Goal: Check status: Check status

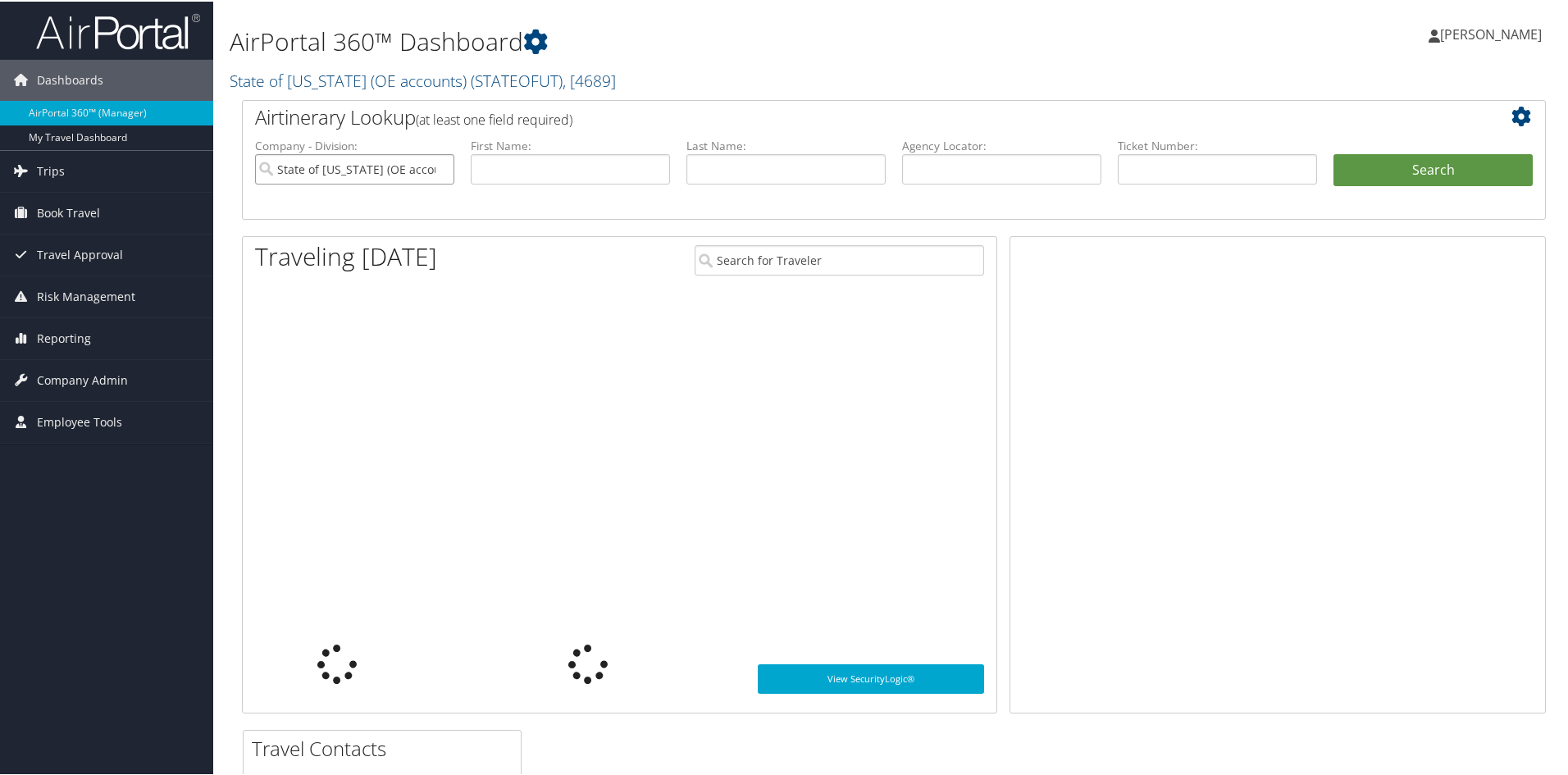
click at [438, 167] on input "State of Utah (OE accounts)" at bounding box center [354, 167] width 199 height 30
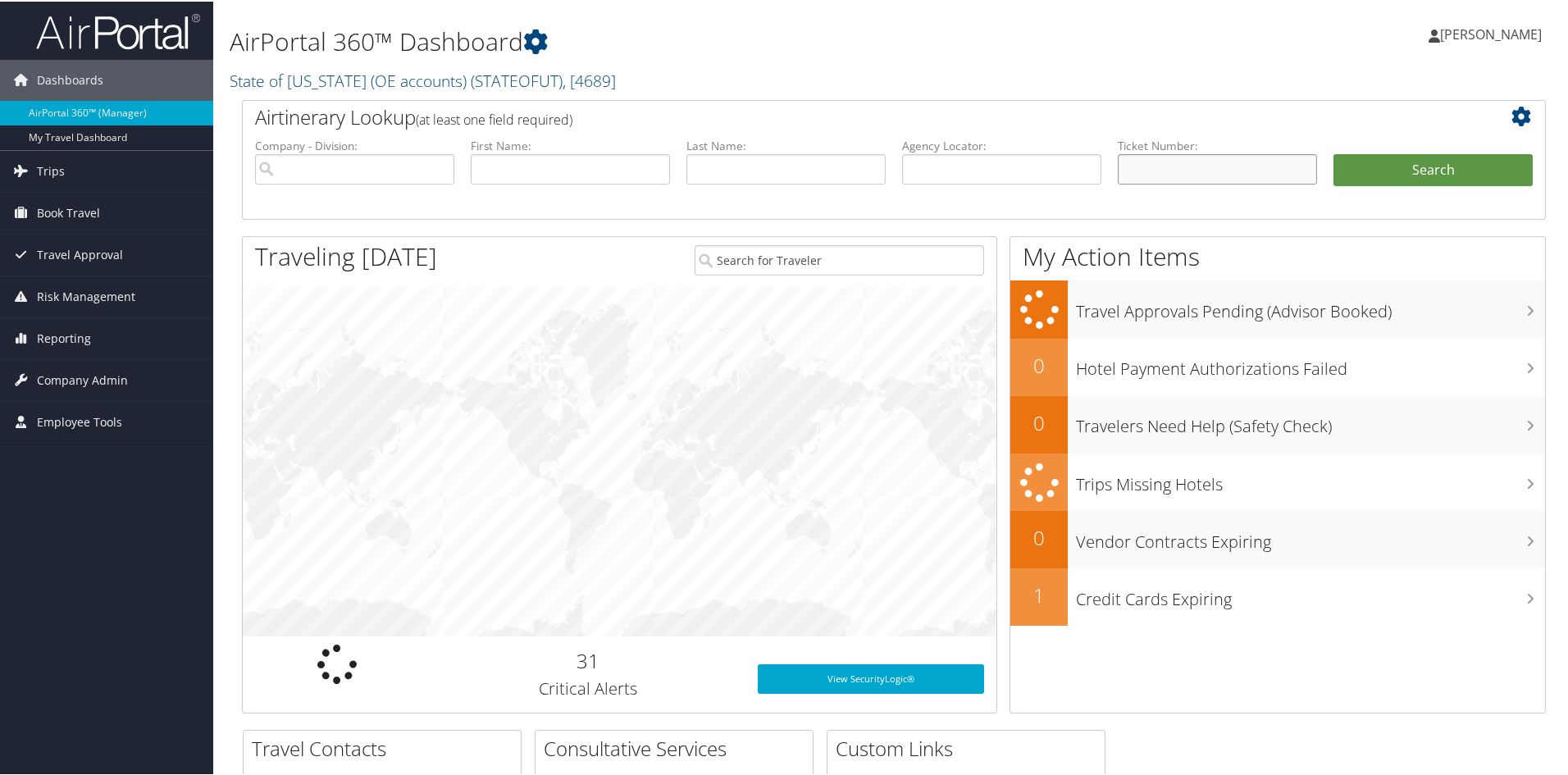
paste input "8900897295565"
type input "8900897295565"
click at [1389, 168] on button "Search" at bounding box center [1433, 169] width 199 height 33
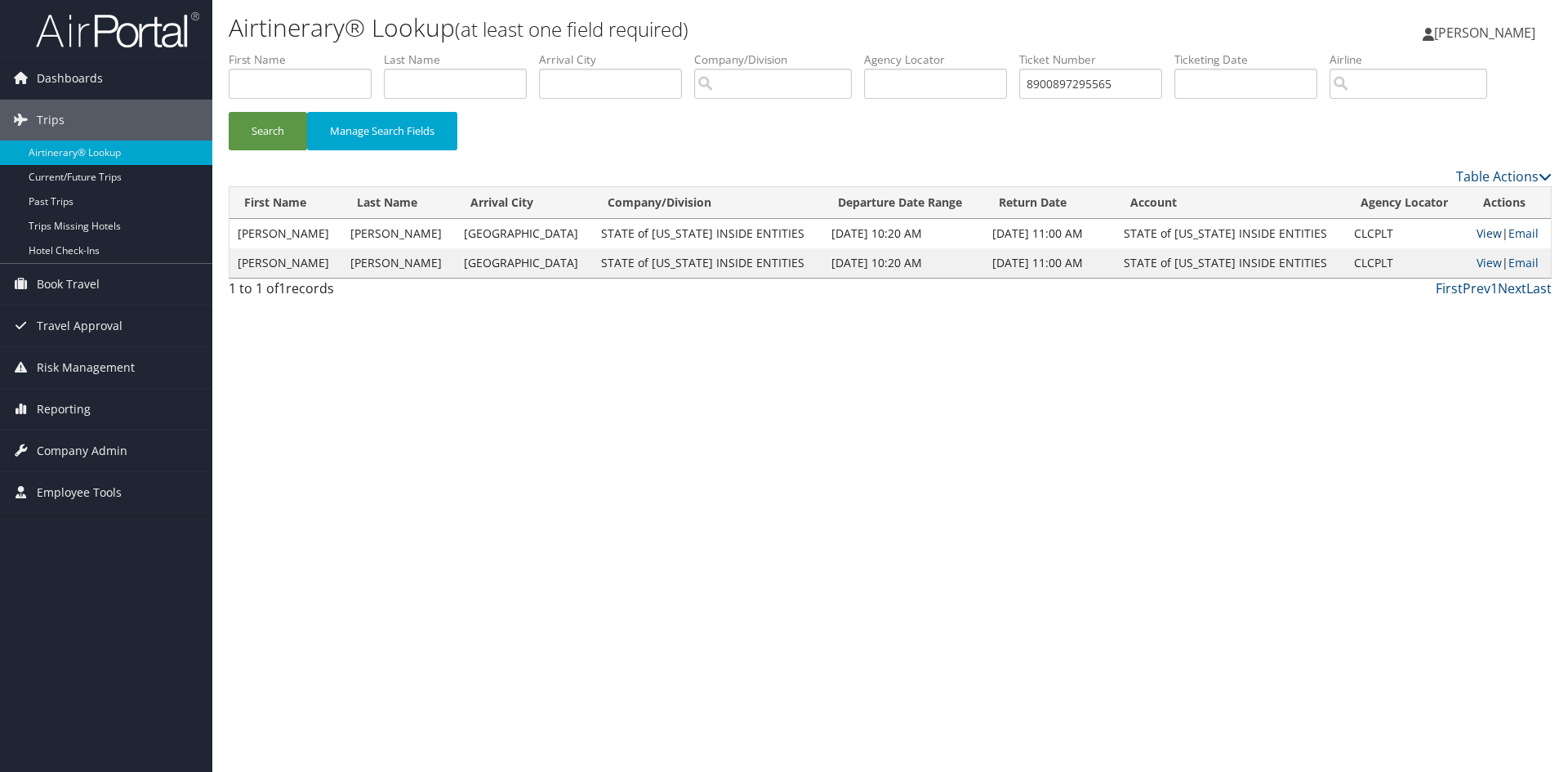
click at [1479, 237] on link "View" at bounding box center [1489, 233] width 26 height 16
click at [1080, 89] on input "8900897295565" at bounding box center [1090, 83] width 143 height 30
paste input "344818"
type input "8900897344818"
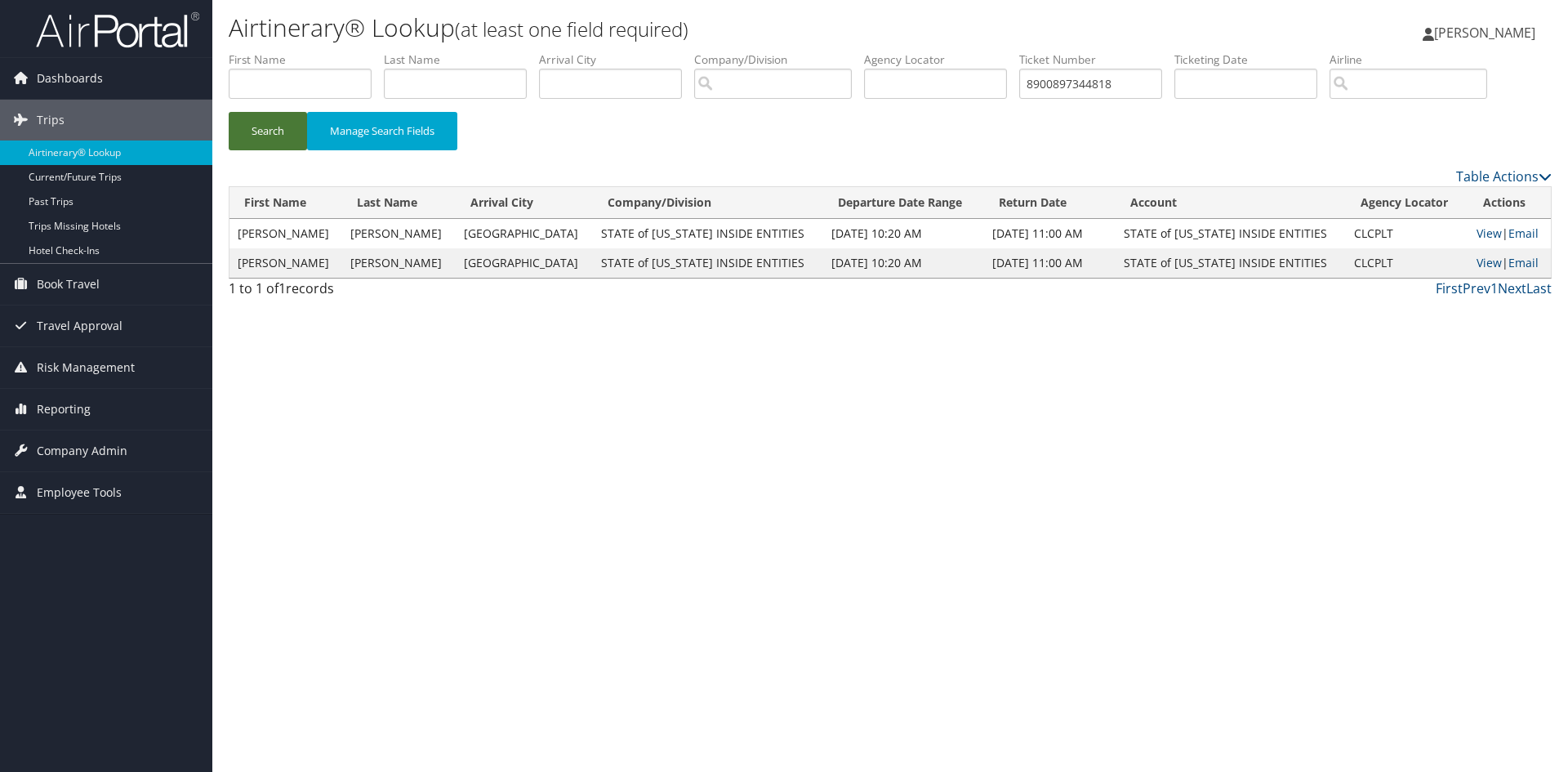
click at [255, 128] on button "Search" at bounding box center [268, 132] width 79 height 38
click at [1478, 233] on link "View" at bounding box center [1489, 233] width 26 height 16
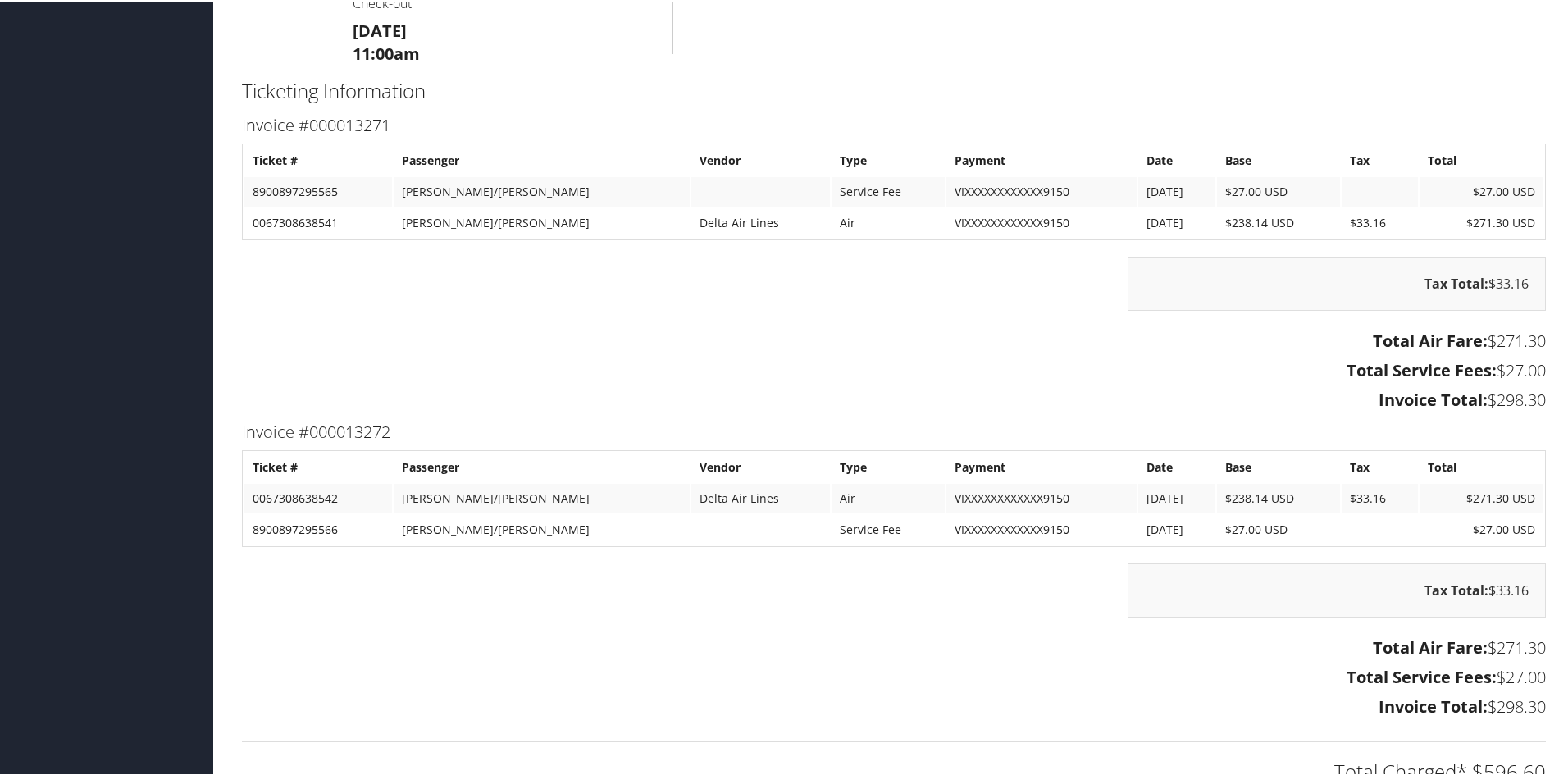
scroll to position [1969, 0]
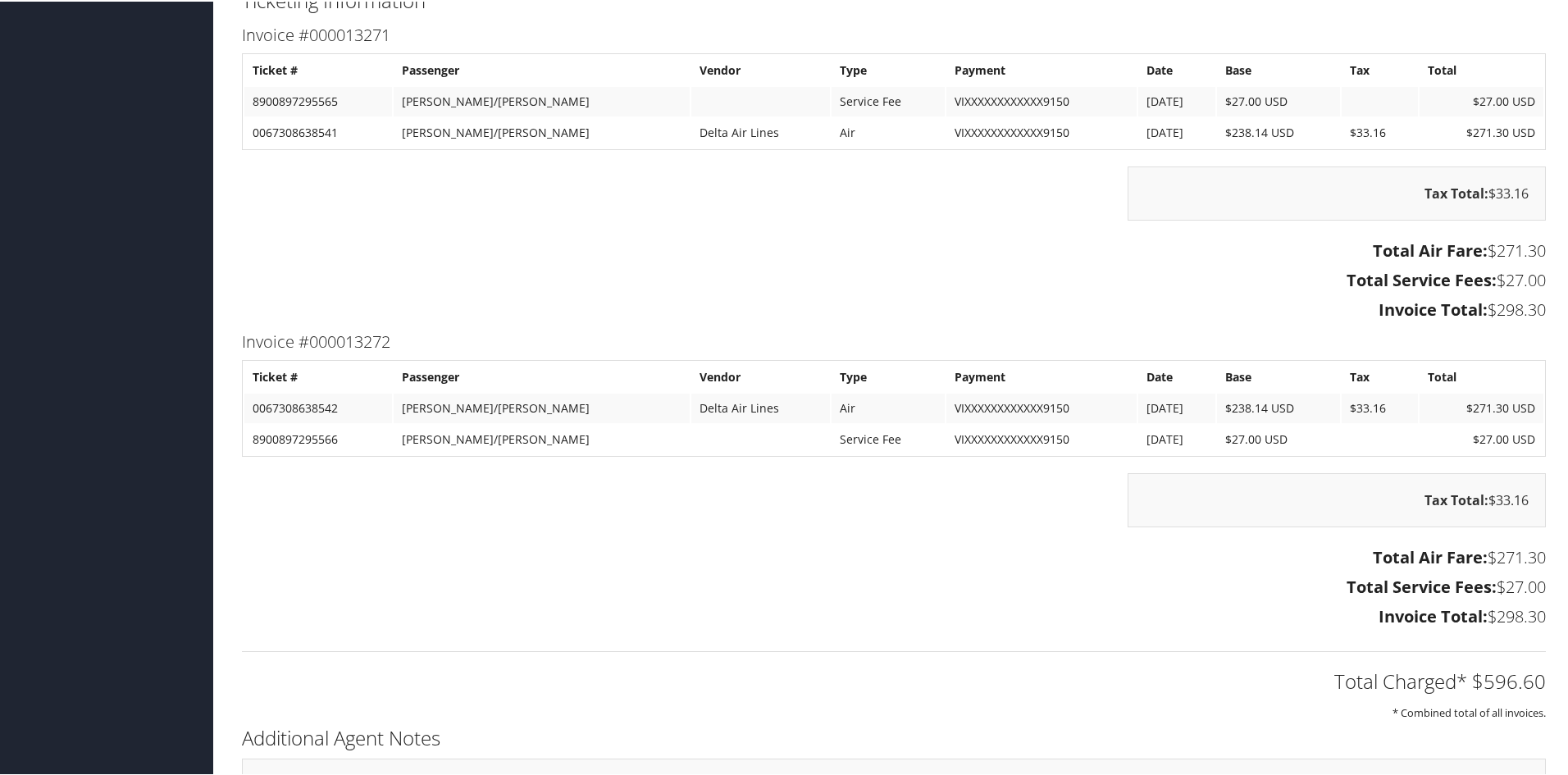
click at [293, 437] on td "8900897295566" at bounding box center [318, 438] width 148 height 29
click at [295, 436] on td "8900897295566" at bounding box center [318, 438] width 148 height 29
copy td "8900897295566"
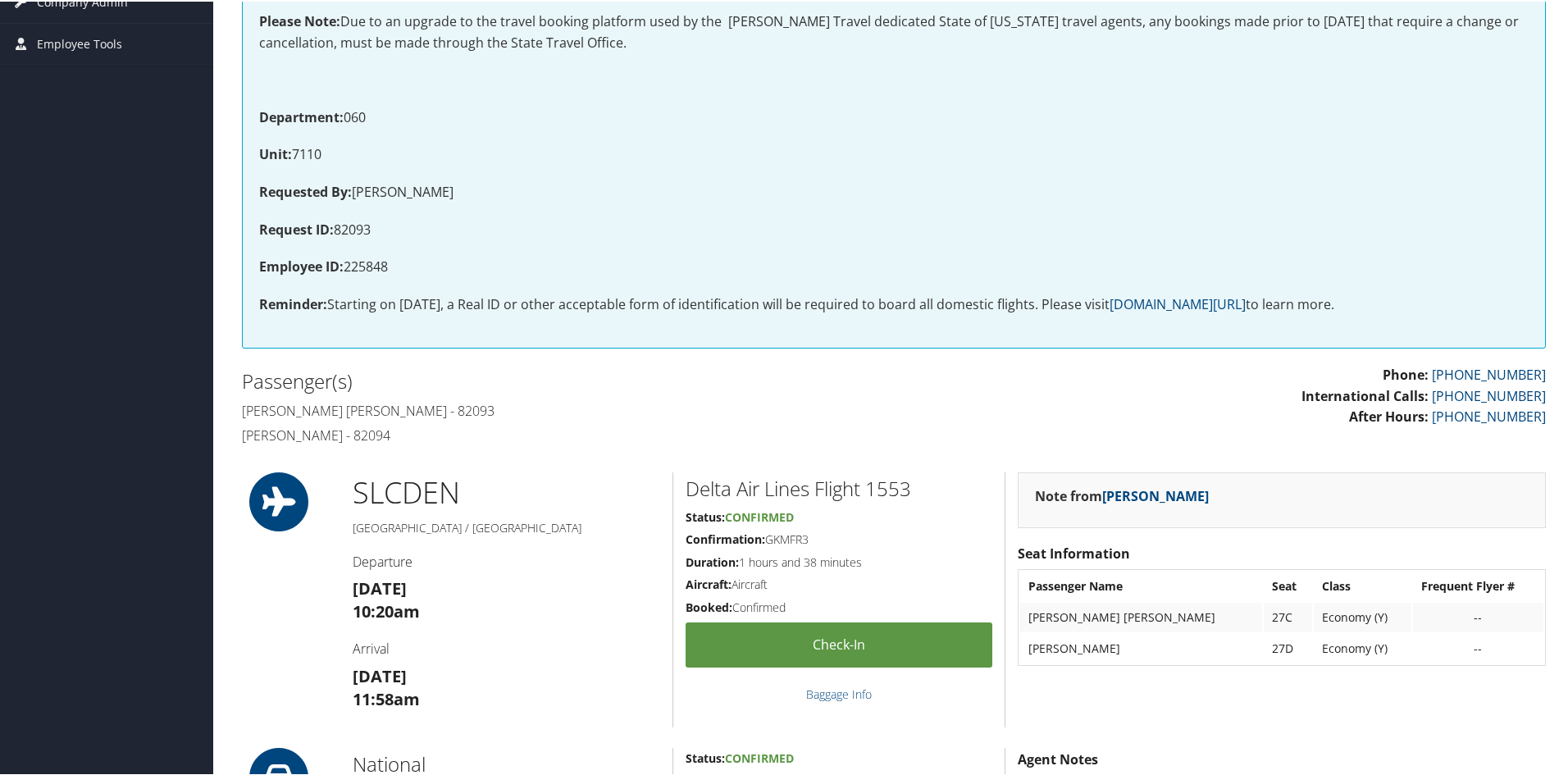
scroll to position [328, 0]
click at [363, 263] on p "Employee ID: 225848" at bounding box center [894, 266] width 1270 height 21
click at [367, 260] on p "Employee ID: 225848" at bounding box center [894, 266] width 1270 height 21
copy p "225848"
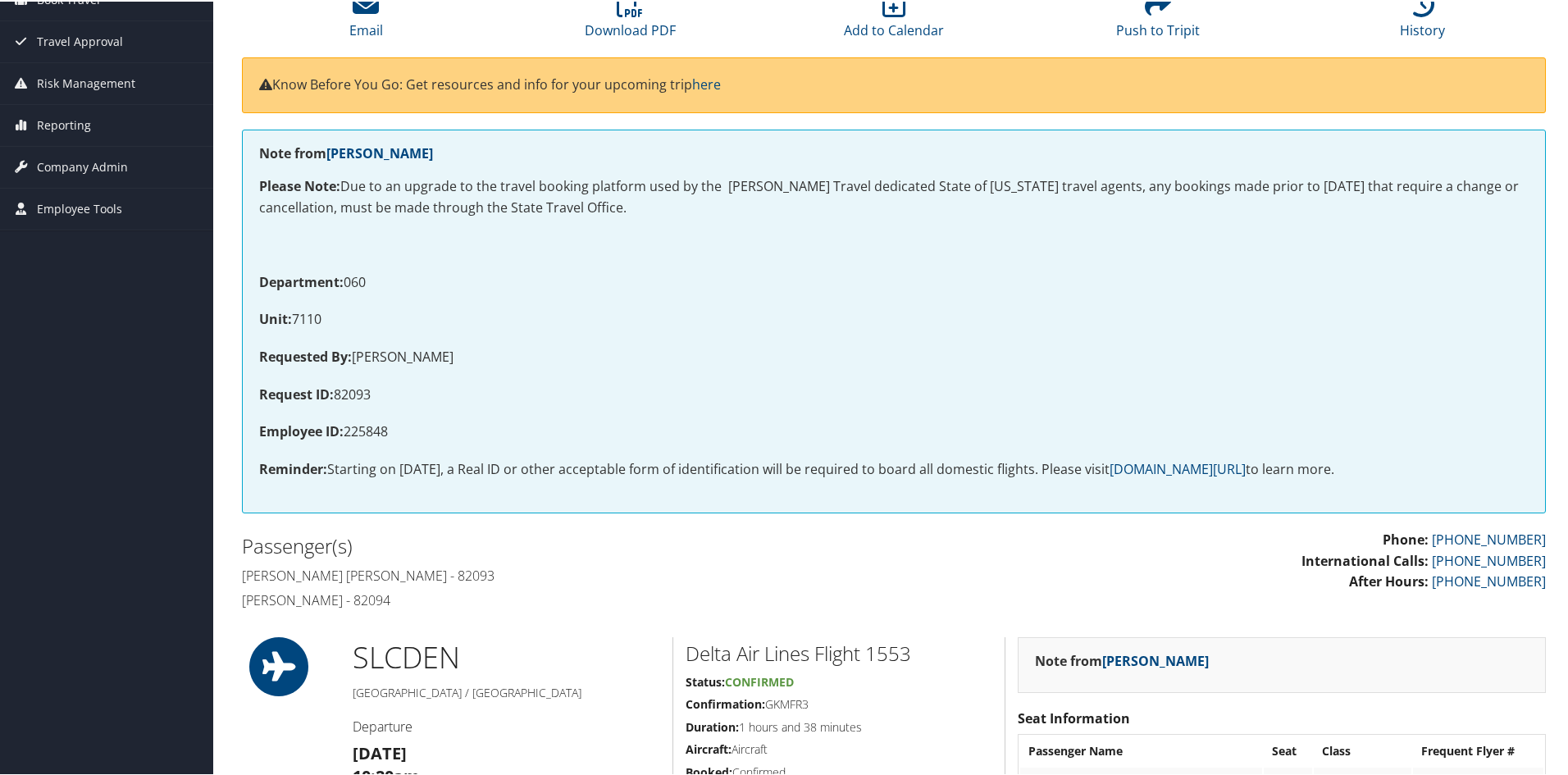
scroll to position [0, 0]
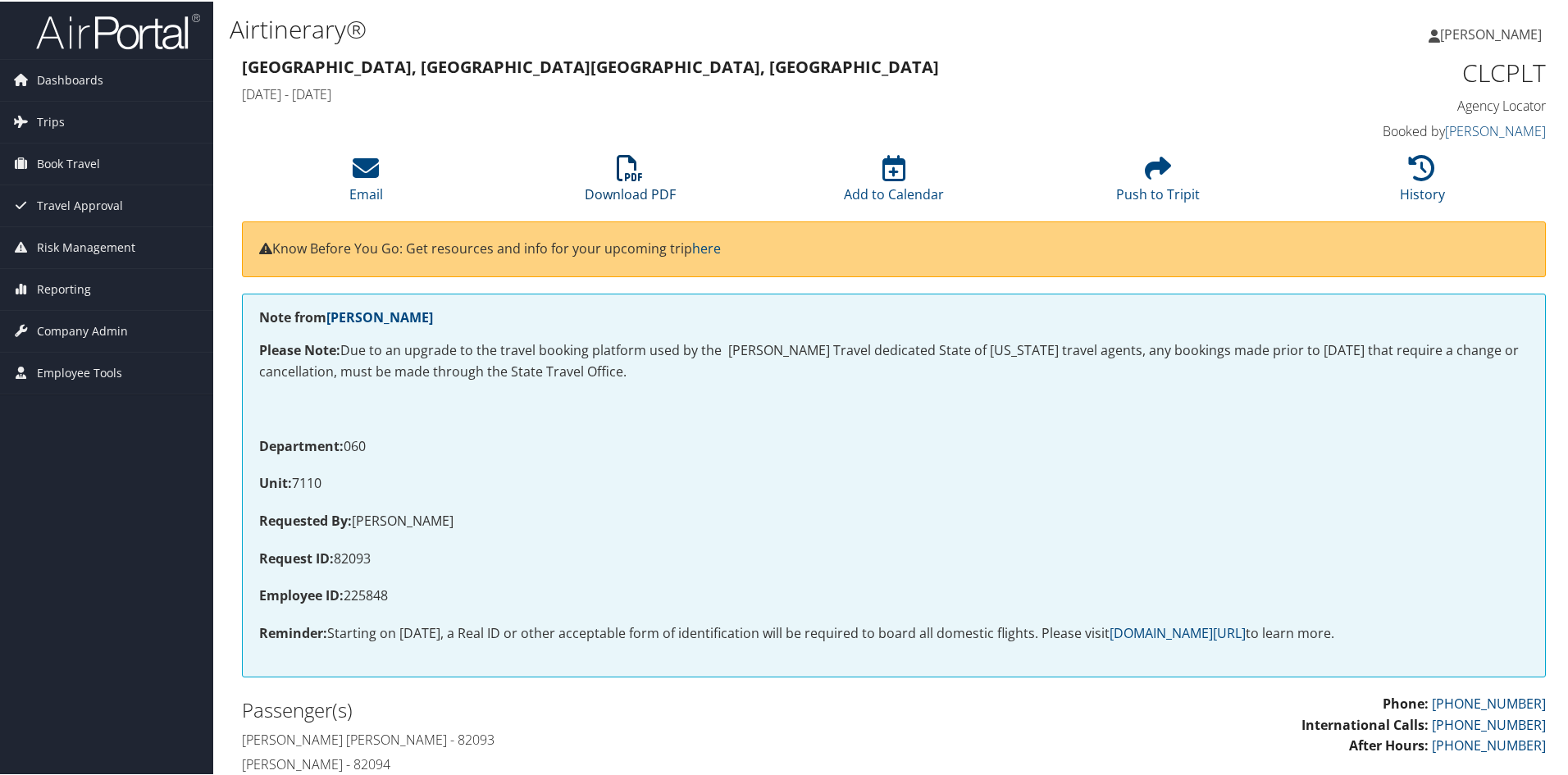
click at [617, 162] on icon at bounding box center [630, 166] width 27 height 27
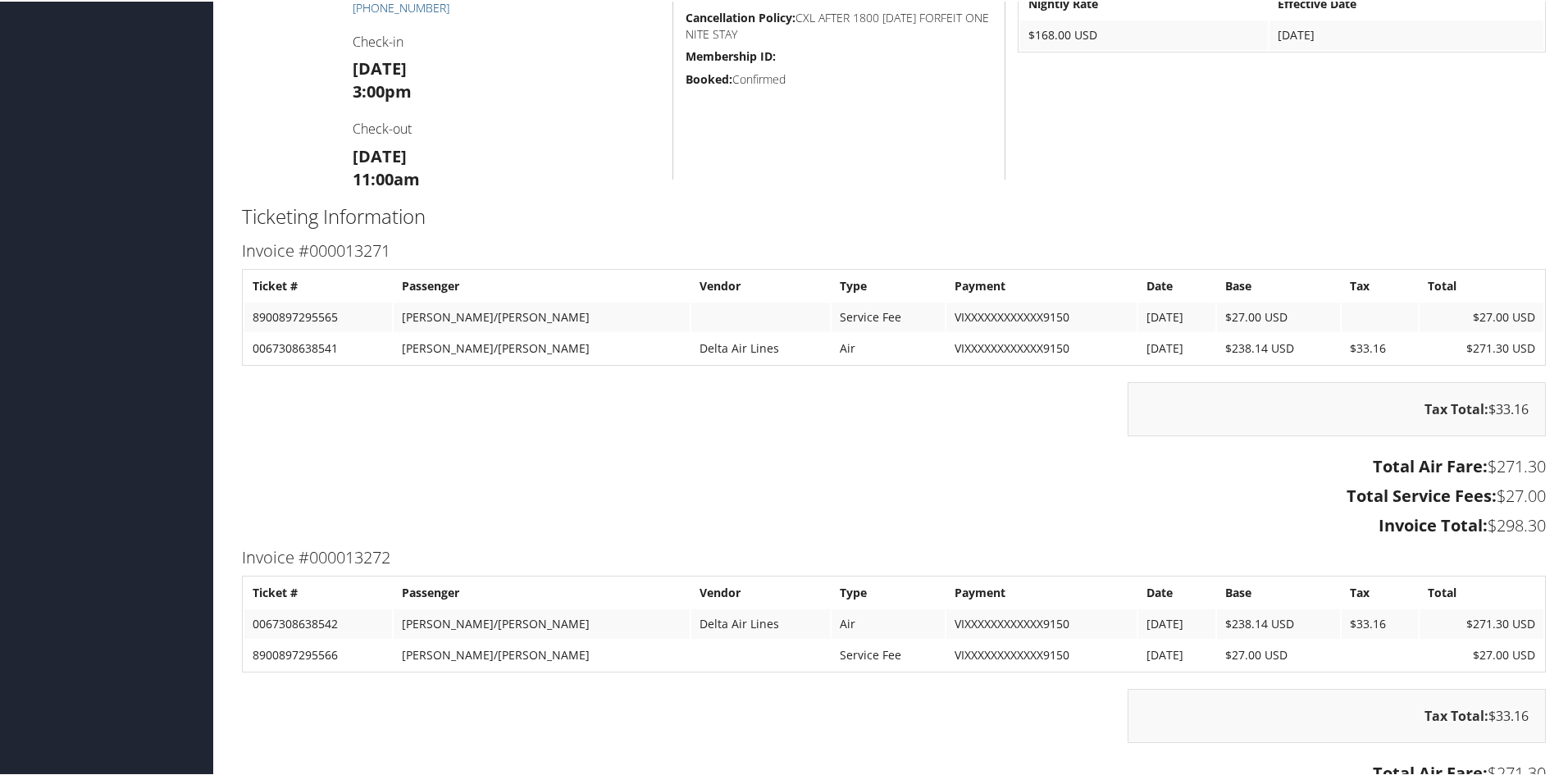
scroll to position [1723, 0]
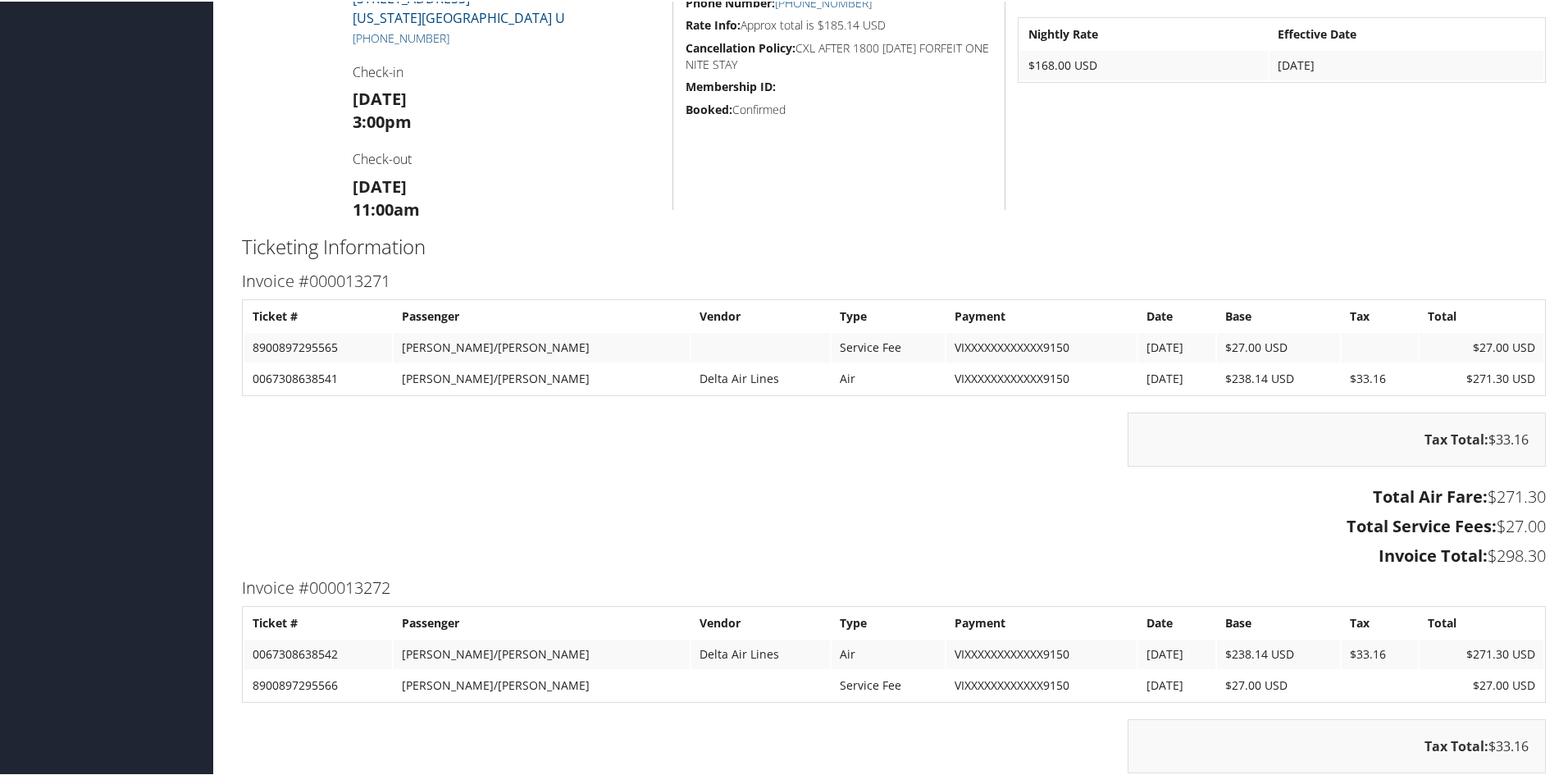
click at [282, 345] on td "8900897295565" at bounding box center [318, 346] width 148 height 29
drag, startPoint x: 282, startPoint y: 345, endPoint x: 510, endPoint y: 343, distance: 228.0
click at [510, 343] on tr "8900897295565 HANSEN/SPENCER A Service Fee VIXXXXXXXXXXXX9150 6/18/2025 $27.00 …" at bounding box center [894, 346] width 1299 height 29
copy tr "8900897295565 HANSEN/SPENCER A"
click at [599, 101] on h3 "Wed 25 Jun 3:00pm" at bounding box center [506, 109] width 307 height 46
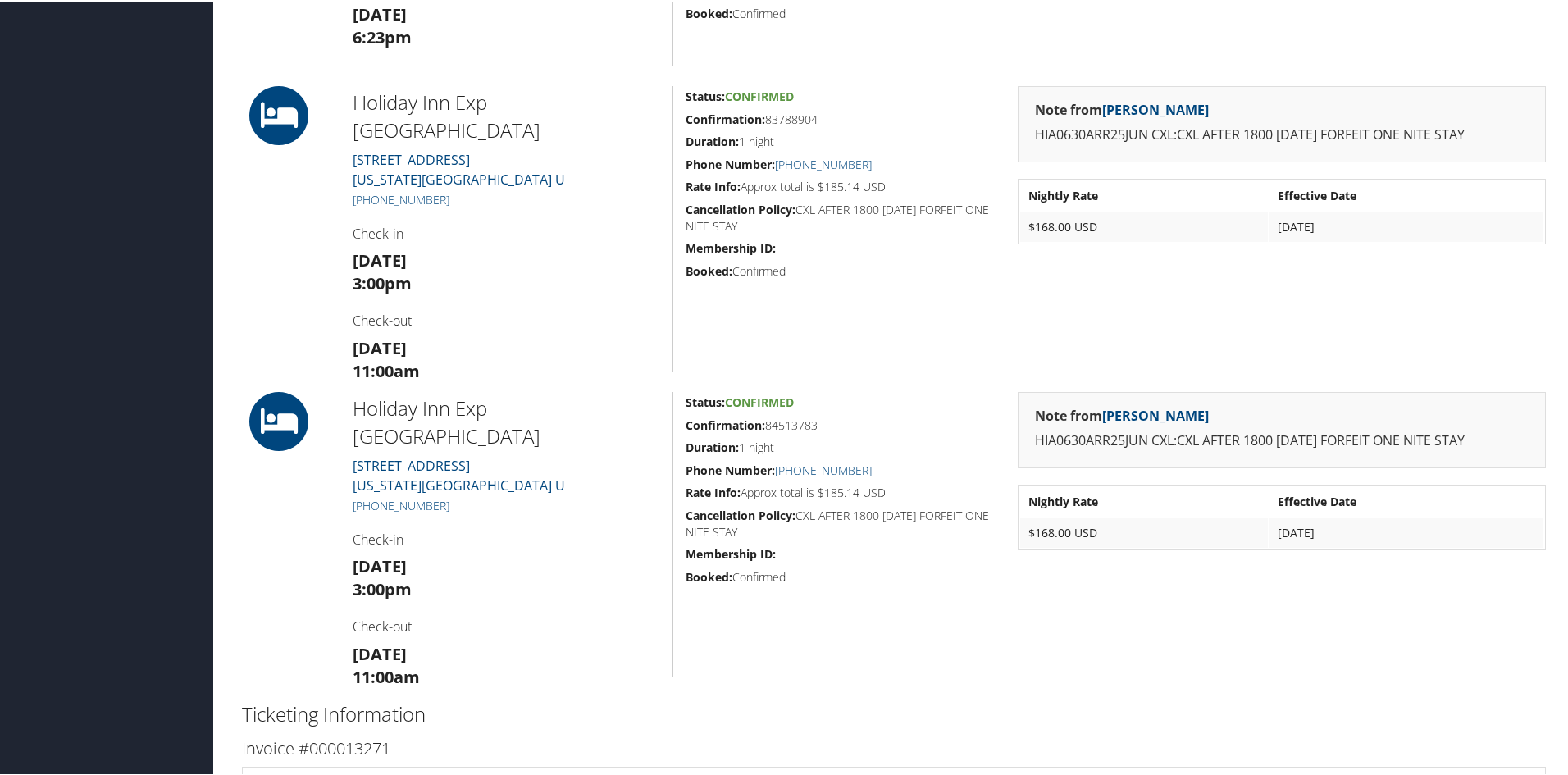
scroll to position [1231, 0]
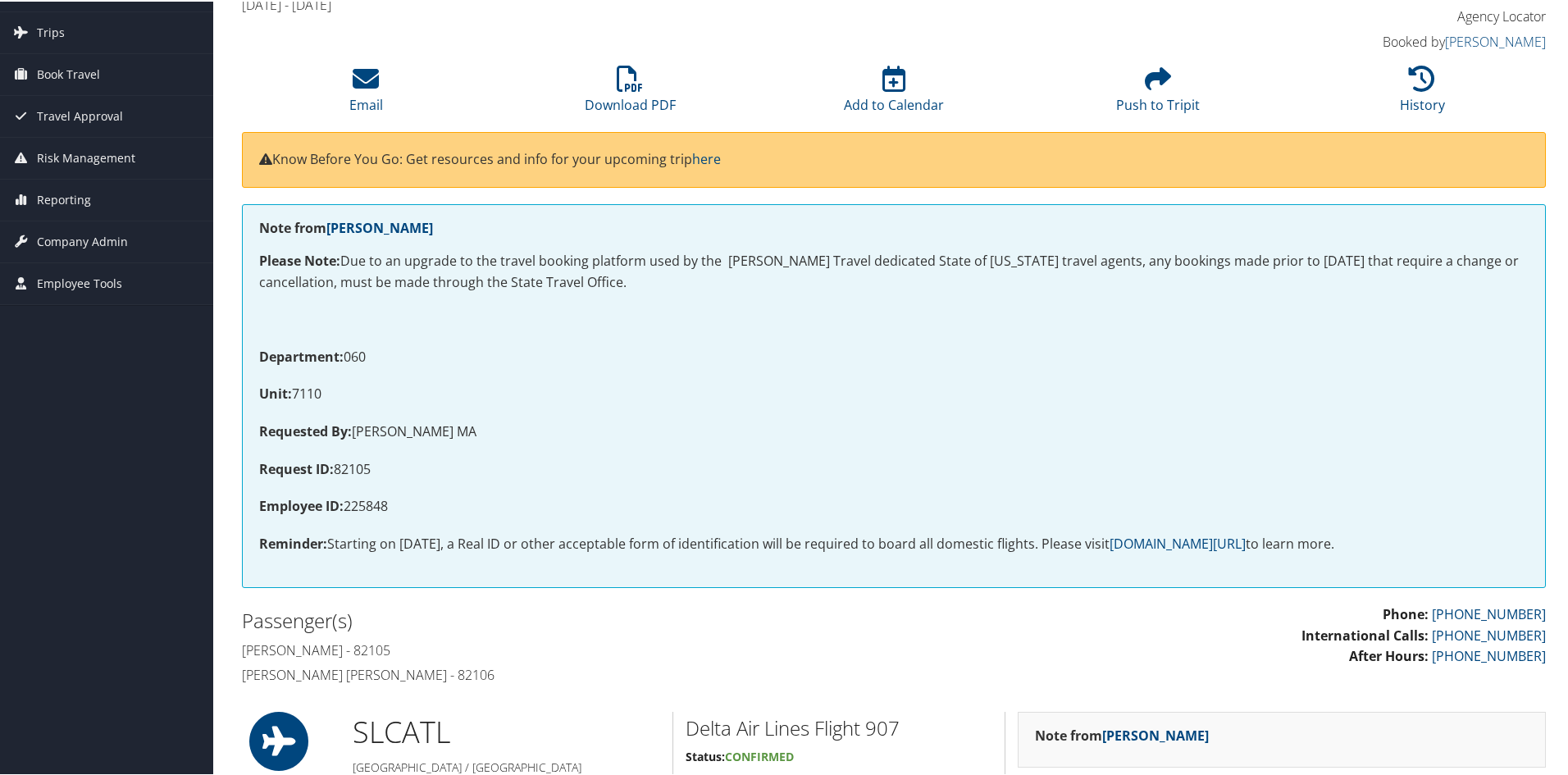
scroll to position [82, 0]
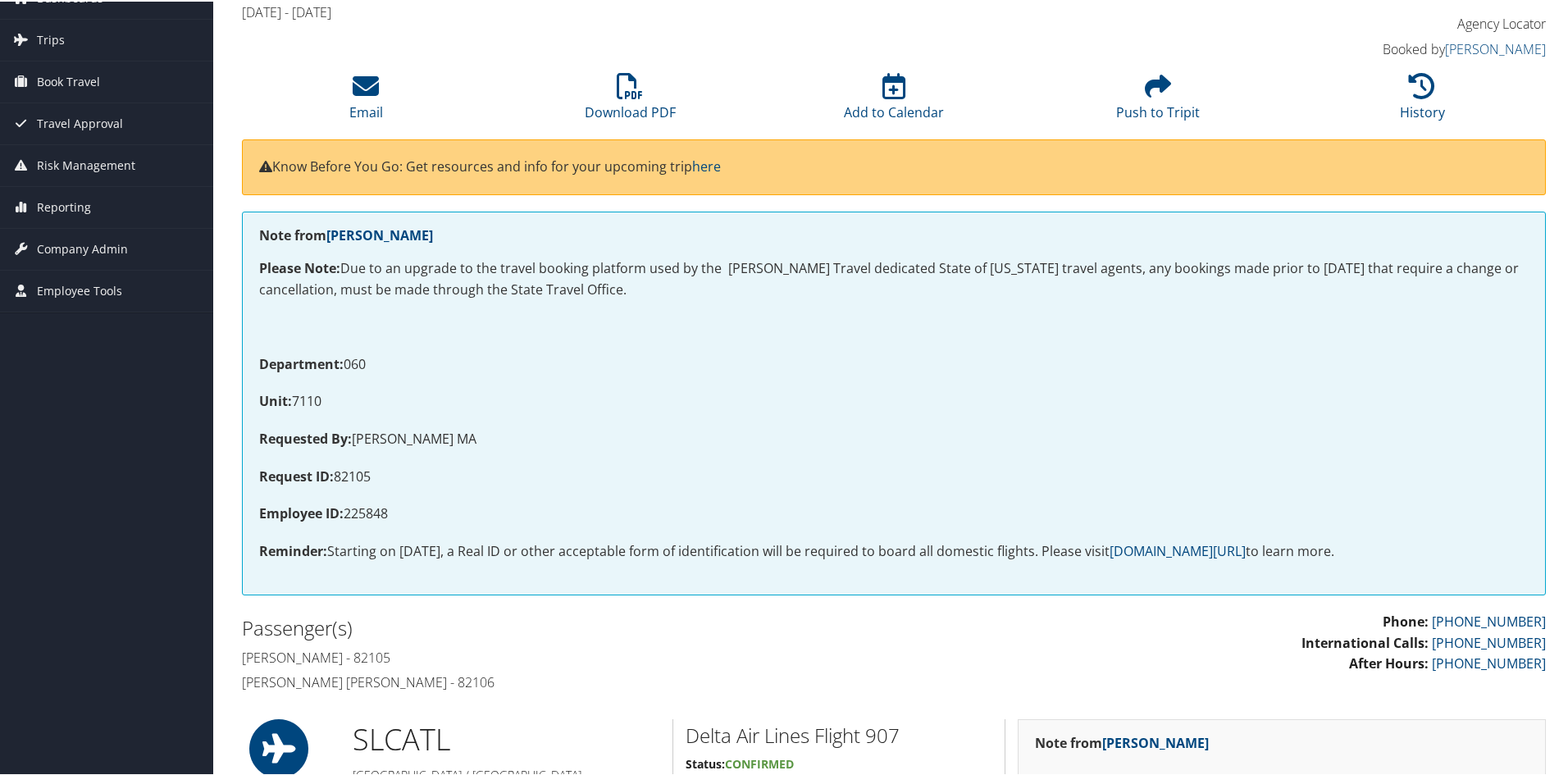
click at [383, 440] on p "Requested By: [PERSON_NAME] MA" at bounding box center [894, 437] width 1270 height 21
drag, startPoint x: 385, startPoint y: 439, endPoint x: 435, endPoint y: 432, distance: 50.5
click at [435, 432] on p "Requested By: [PERSON_NAME] MA" at bounding box center [894, 437] width 1270 height 21
copy p "DANIELLE J BIRD"
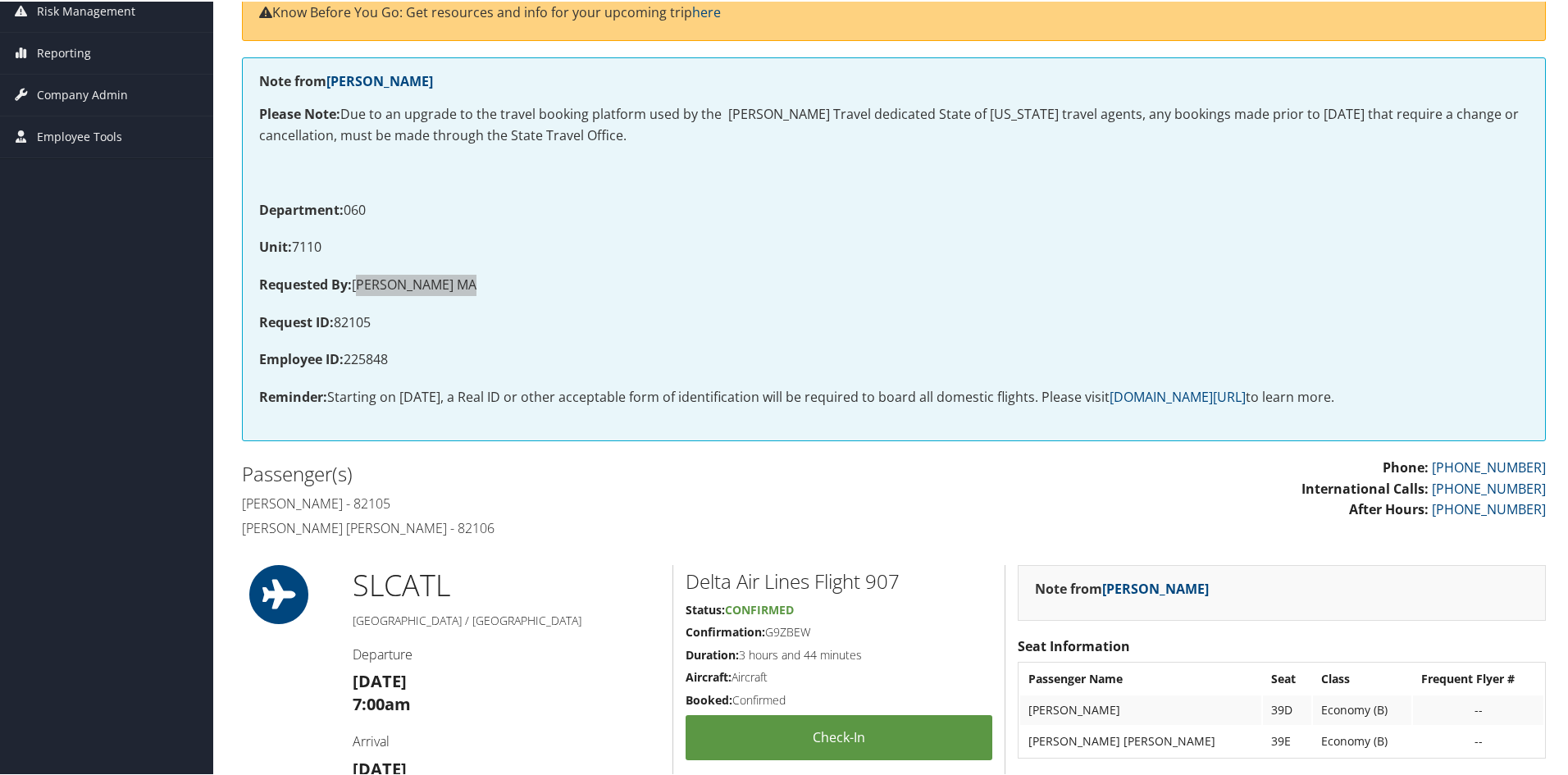
scroll to position [246, 0]
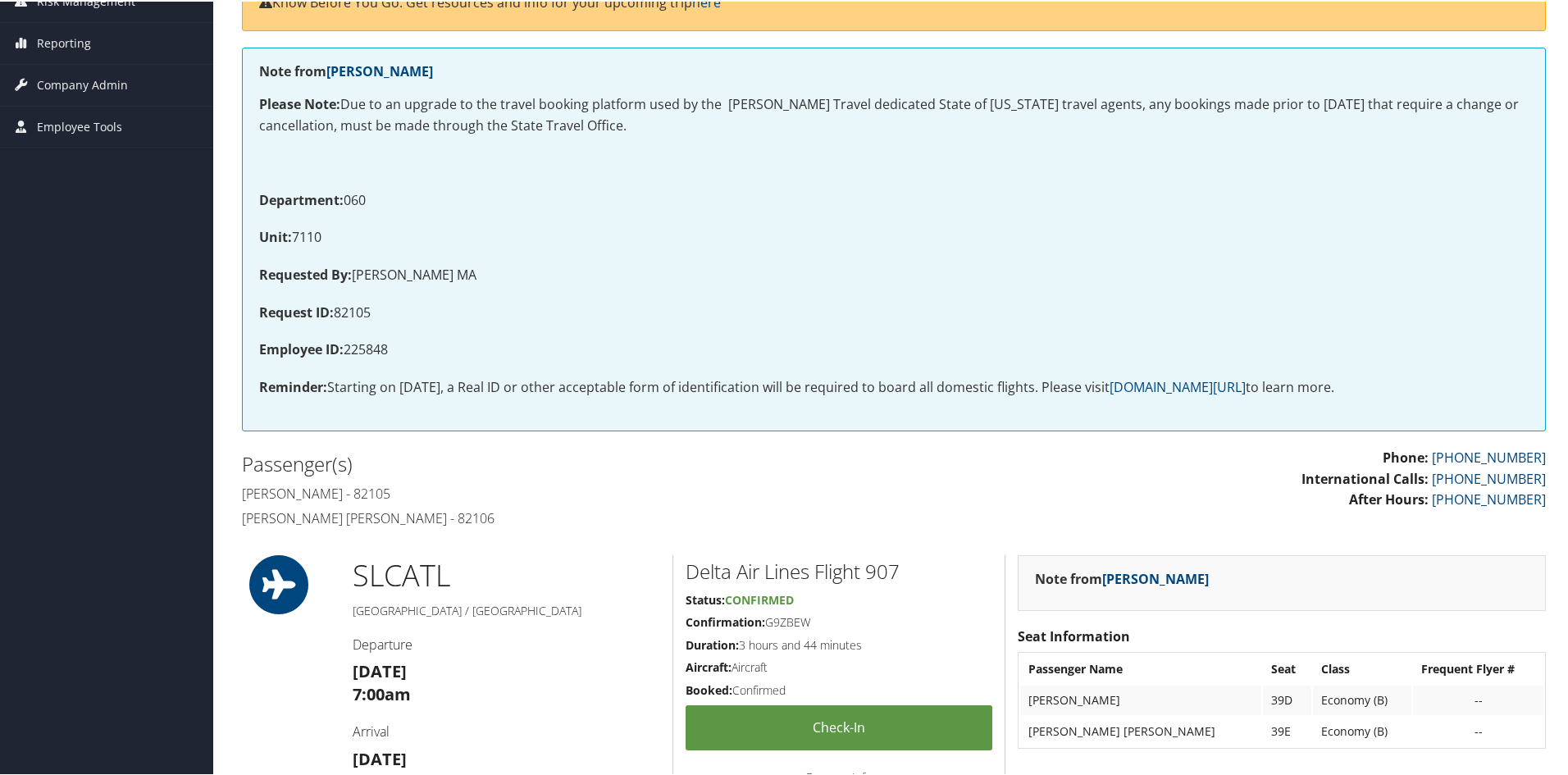
click at [254, 493] on h4 "Kyle burnett Smith - 82105" at bounding box center [562, 493] width 640 height 18
drag, startPoint x: 243, startPoint y: 494, endPoint x: 370, endPoint y: 494, distance: 127.0
click at [370, 494] on h4 "Kyle burnett Smith - 82105" at bounding box center [562, 493] width 640 height 18
copy h4 "Kyle burnett Smith"
click at [521, 488] on h4 "Kyle burnett Smith - 82105" at bounding box center [562, 493] width 640 height 18
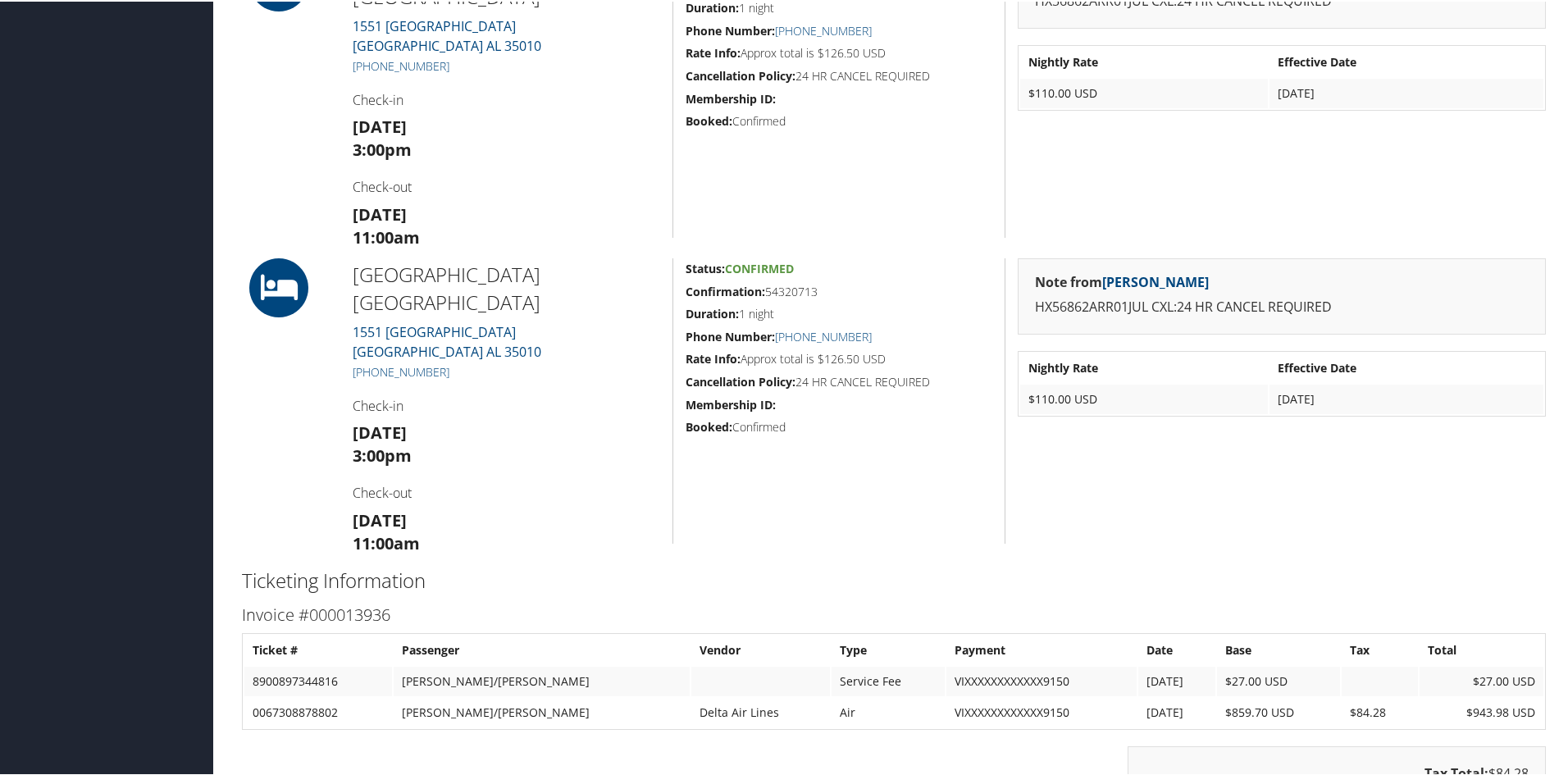
scroll to position [2215, 0]
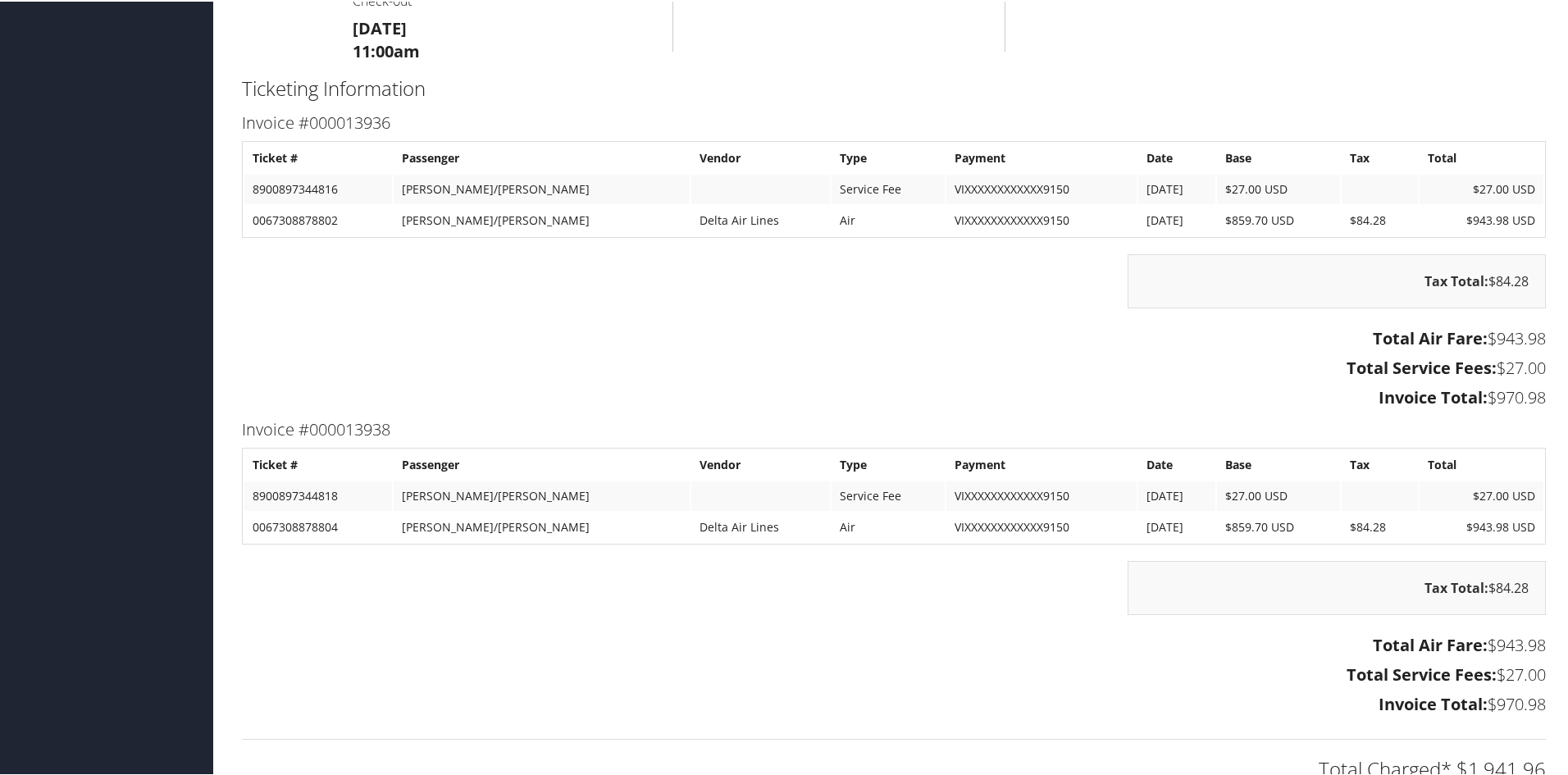
click at [289, 189] on td "8900897344816" at bounding box center [318, 188] width 148 height 29
click at [293, 186] on td "8900897344816" at bounding box center [318, 188] width 148 height 29
copy td "8900897344816"
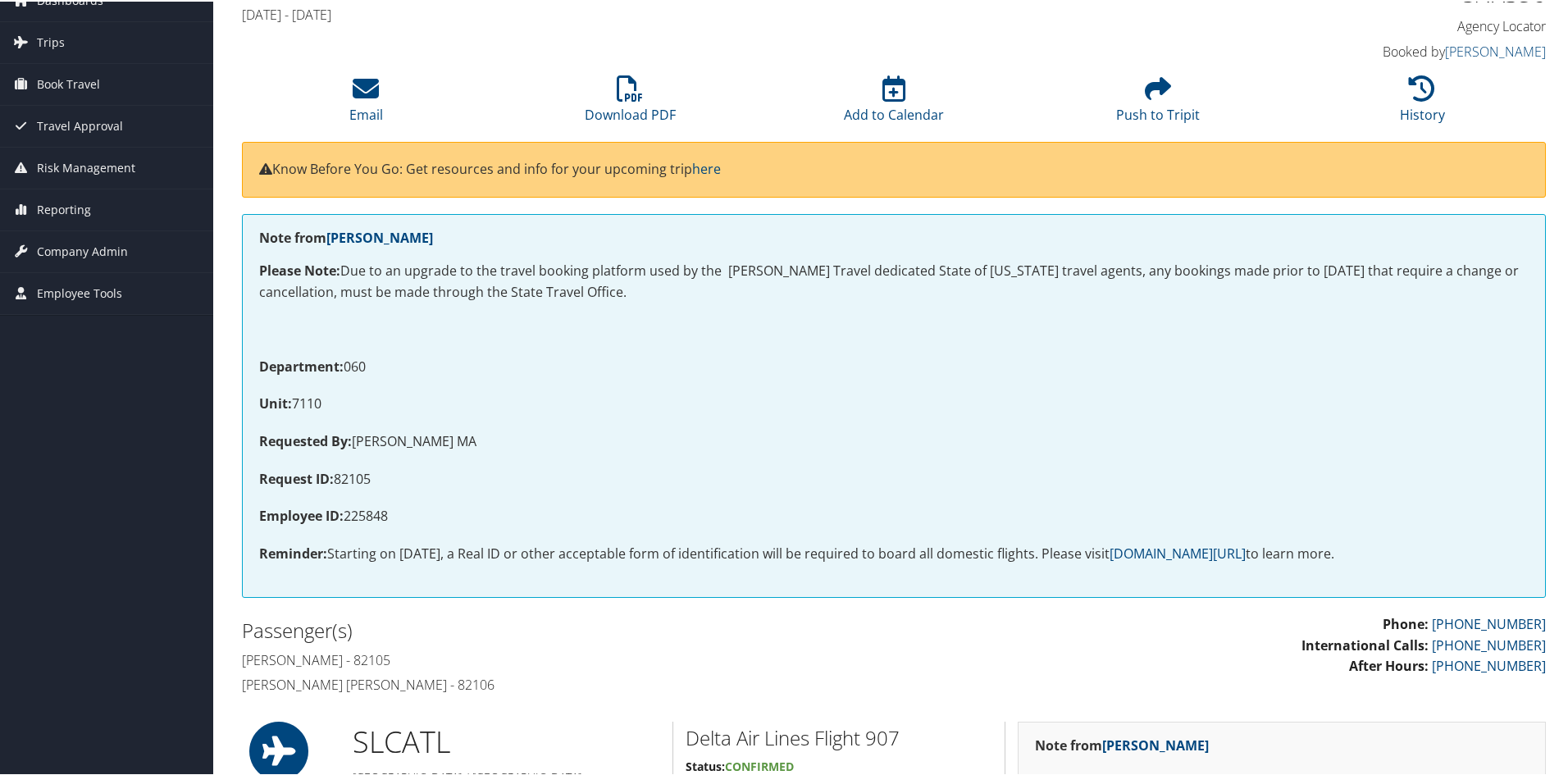
scroll to position [0, 0]
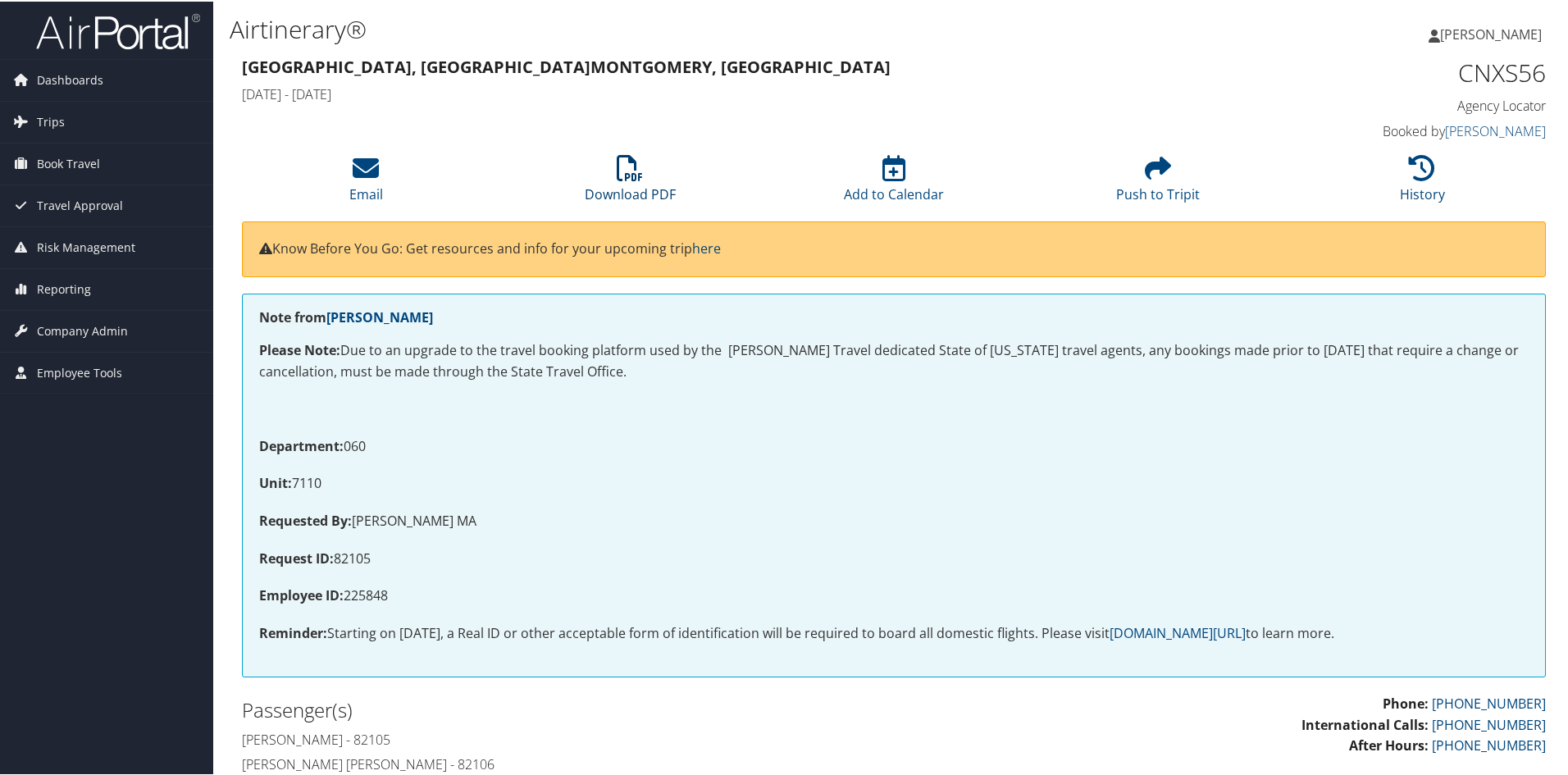
click at [624, 170] on icon at bounding box center [630, 166] width 27 height 27
click at [784, 715] on h2 "Passenger(s)" at bounding box center [562, 709] width 640 height 28
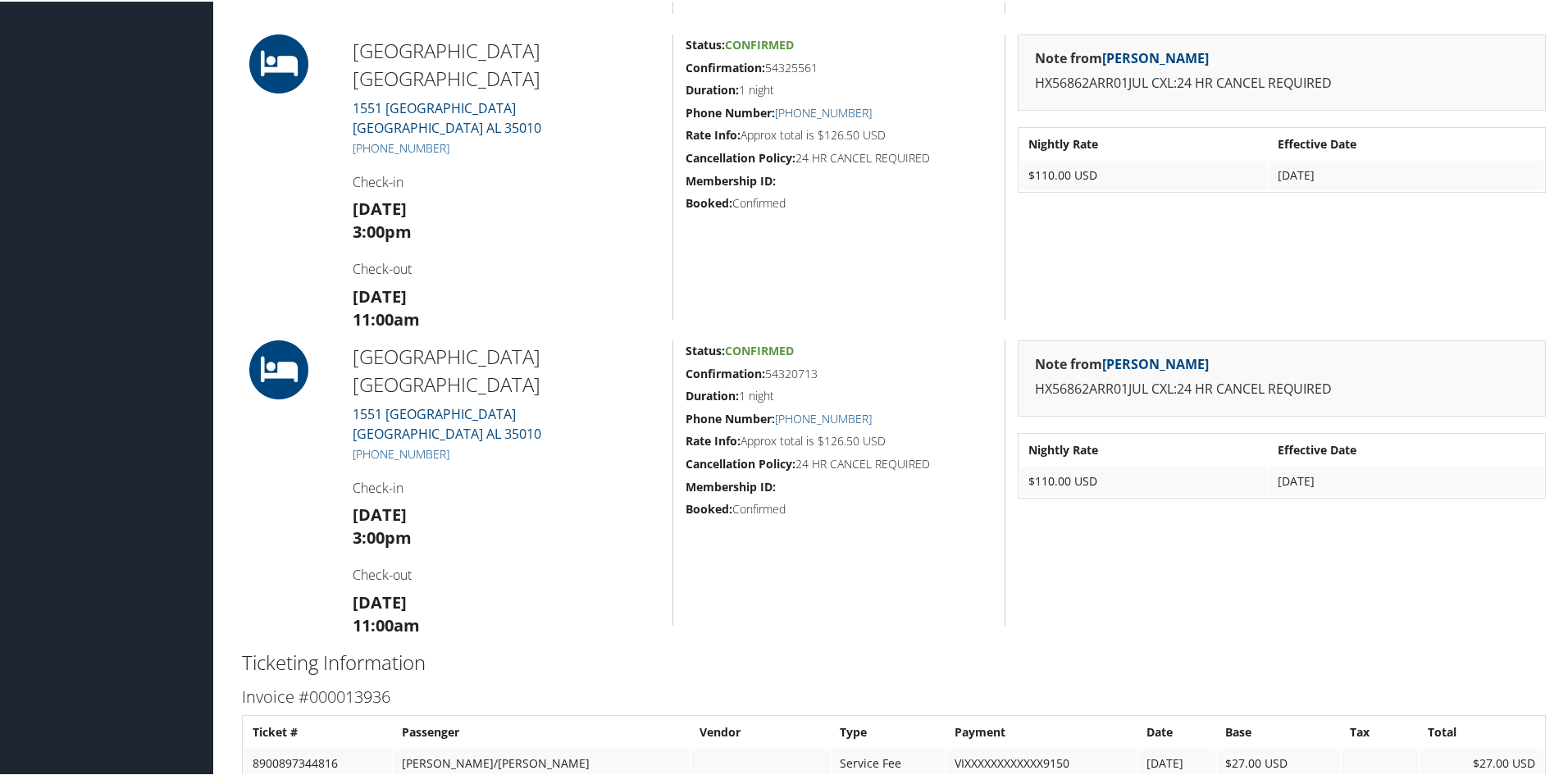
scroll to position [2215, 0]
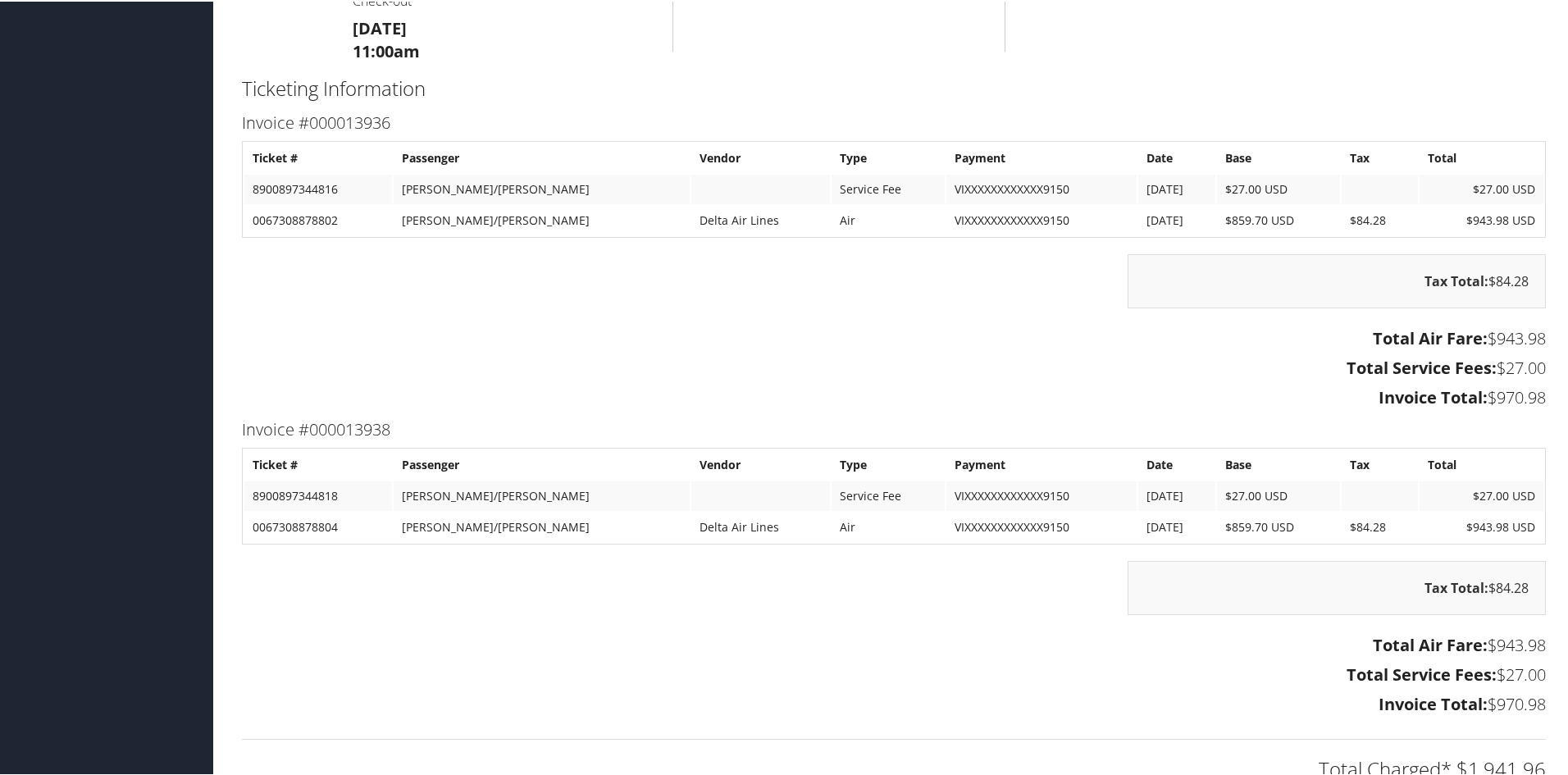
click at [280, 493] on td "8900897344818" at bounding box center [318, 494] width 148 height 29
drag, startPoint x: 280, startPoint y: 493, endPoint x: 515, endPoint y: 493, distance: 235.0
click at [515, 493] on tr "8900897344818 HANSEN/SPENCER A Service Fee VIXXXXXXXXXXXX9150 6/27/2025 $27.00 …" at bounding box center [894, 494] width 1299 height 29
copy tr "8900897344818 HANSEN/SPENCER A"
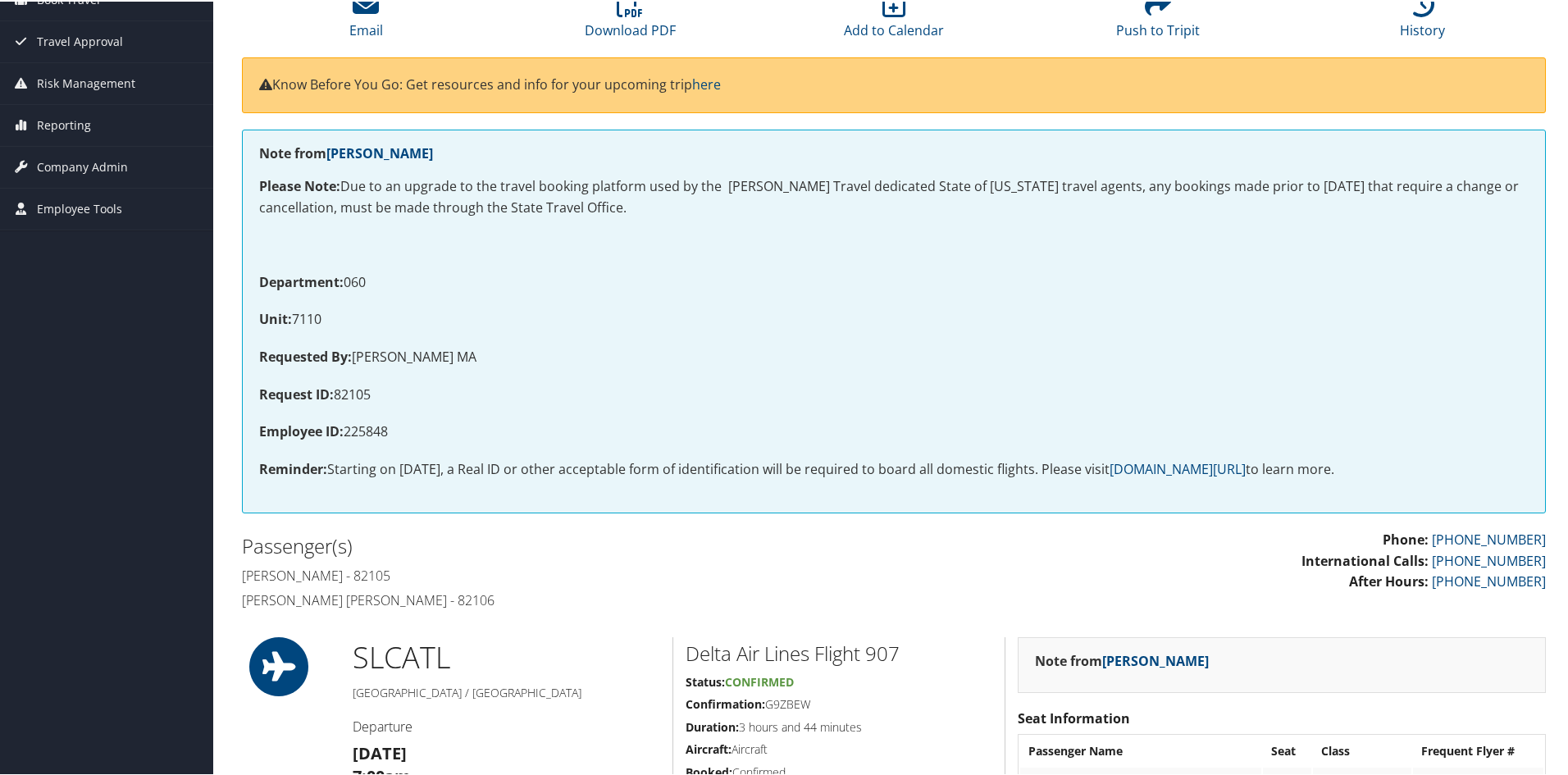
scroll to position [0, 0]
